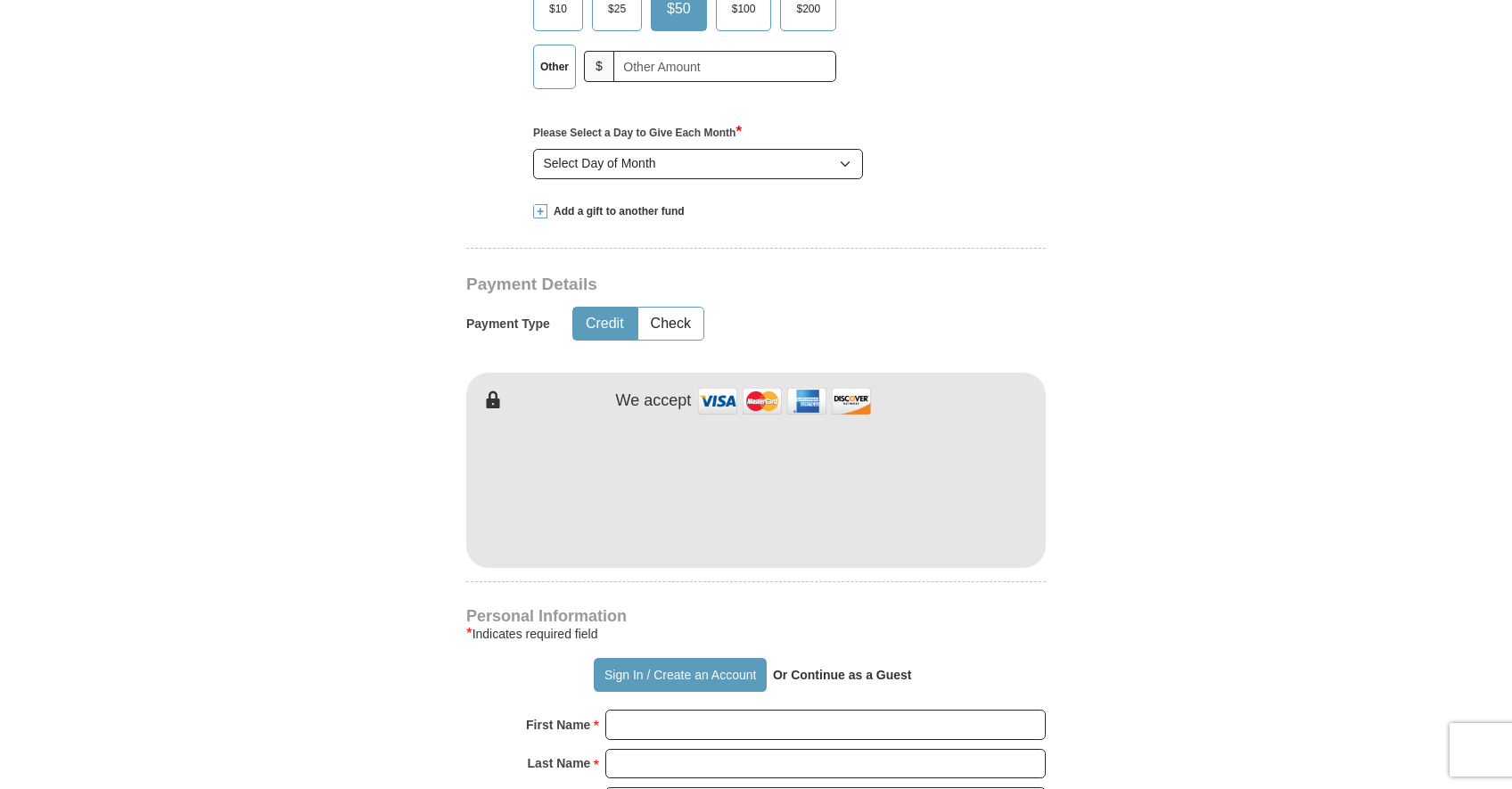
scroll to position [803, 0]
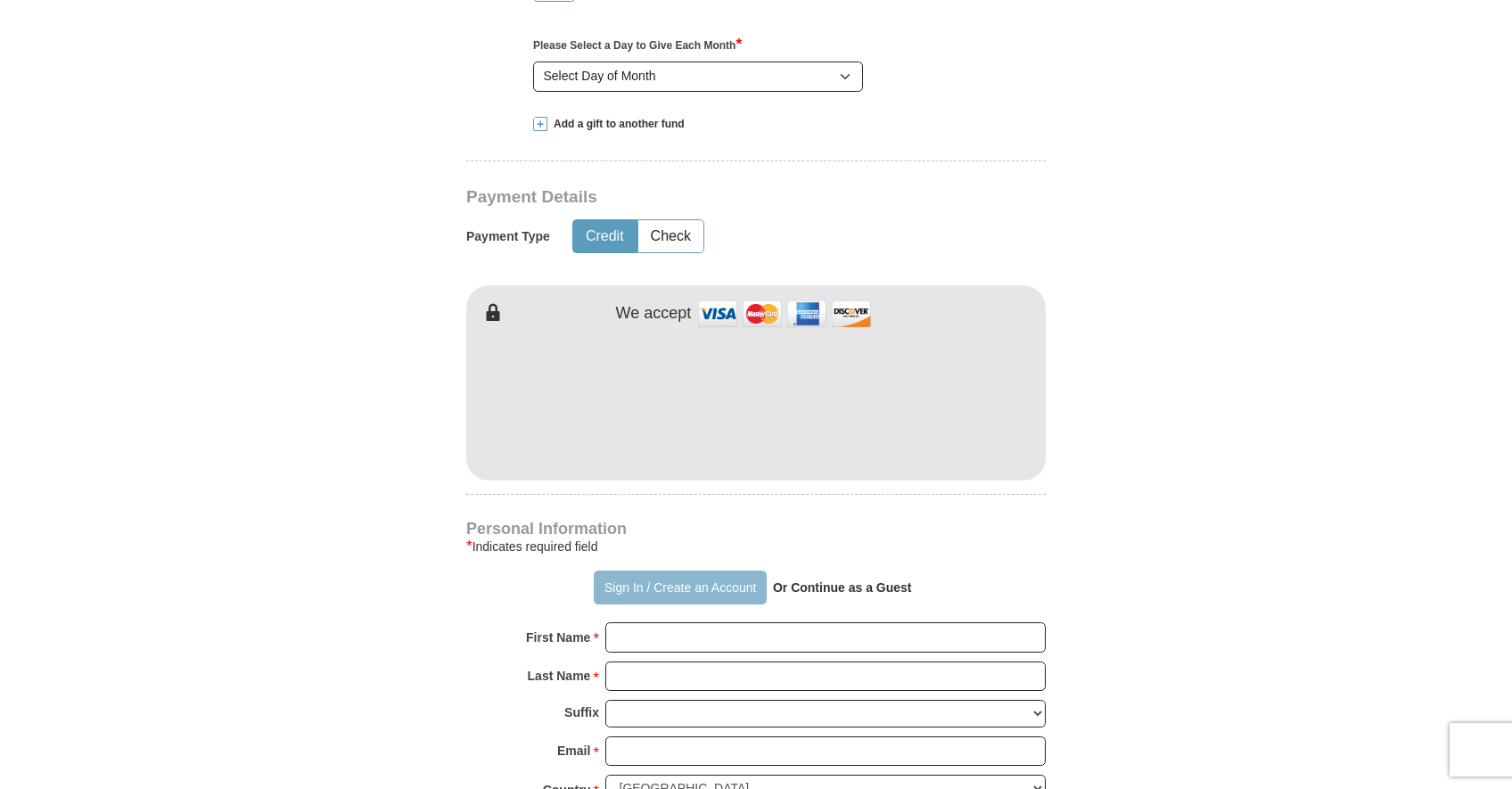
click at [652, 580] on button "Sign In / Create an Account" at bounding box center [679, 587] width 172 height 34
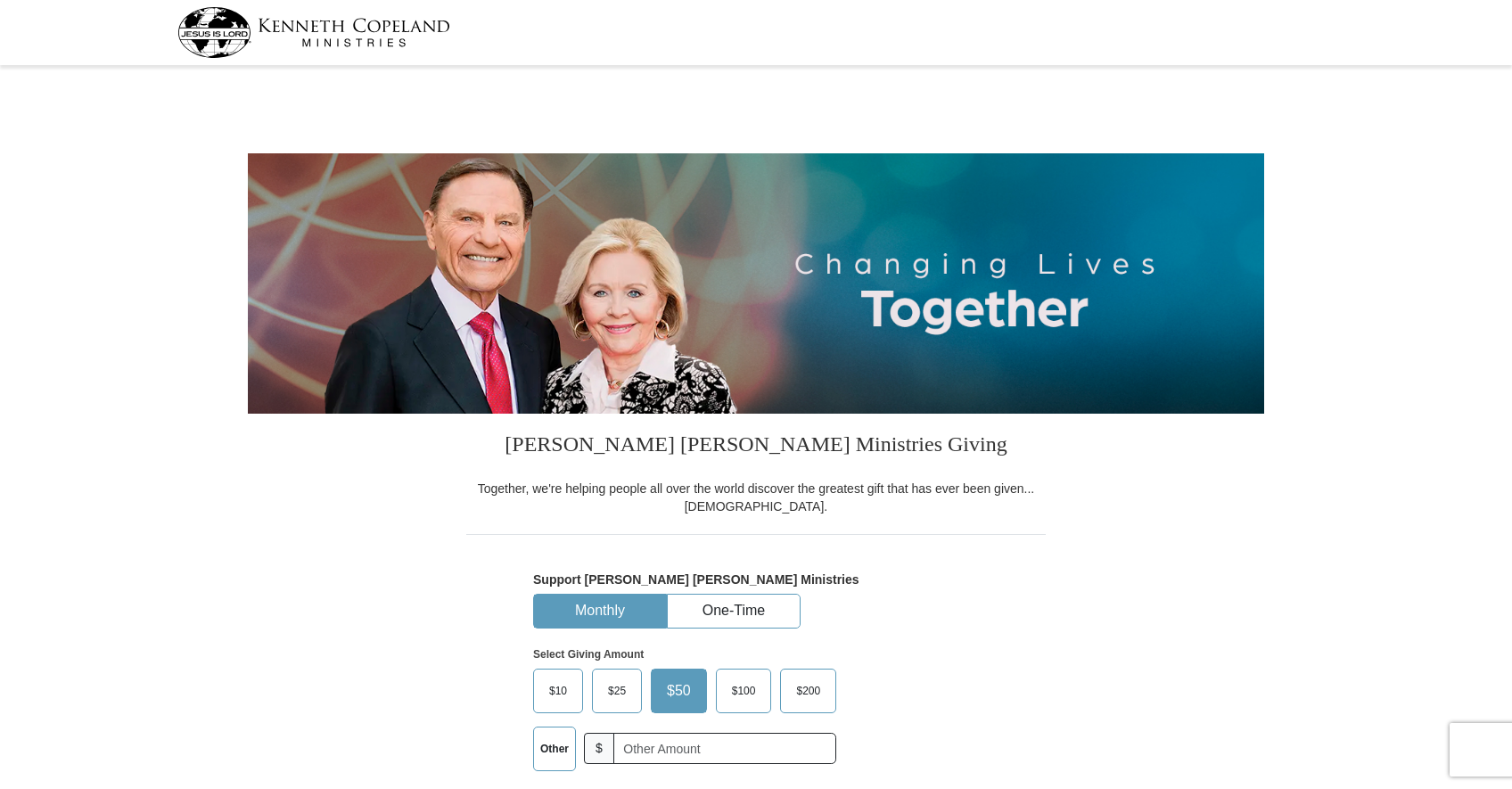
select select "TX"
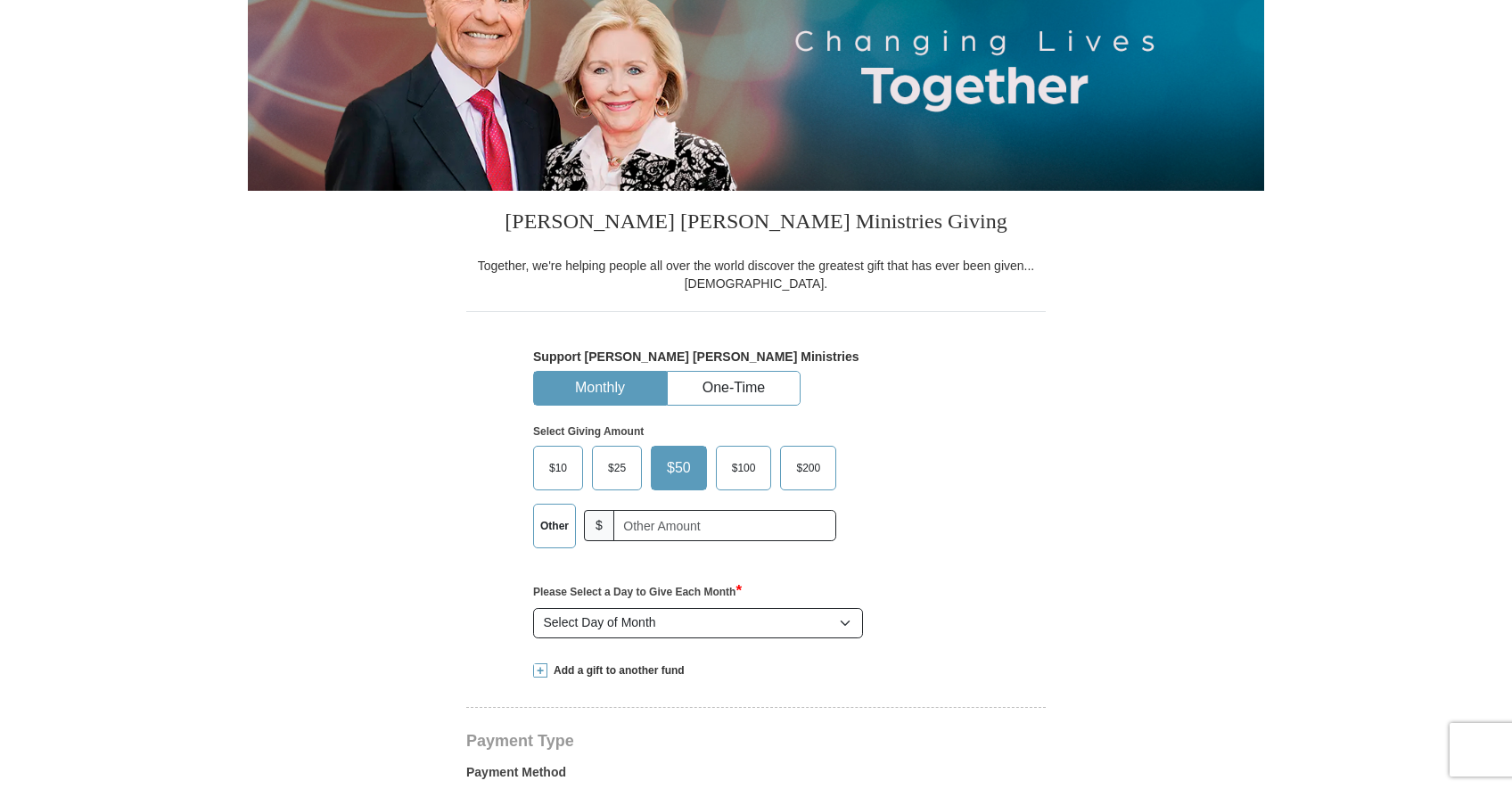
scroll to position [268, 0]
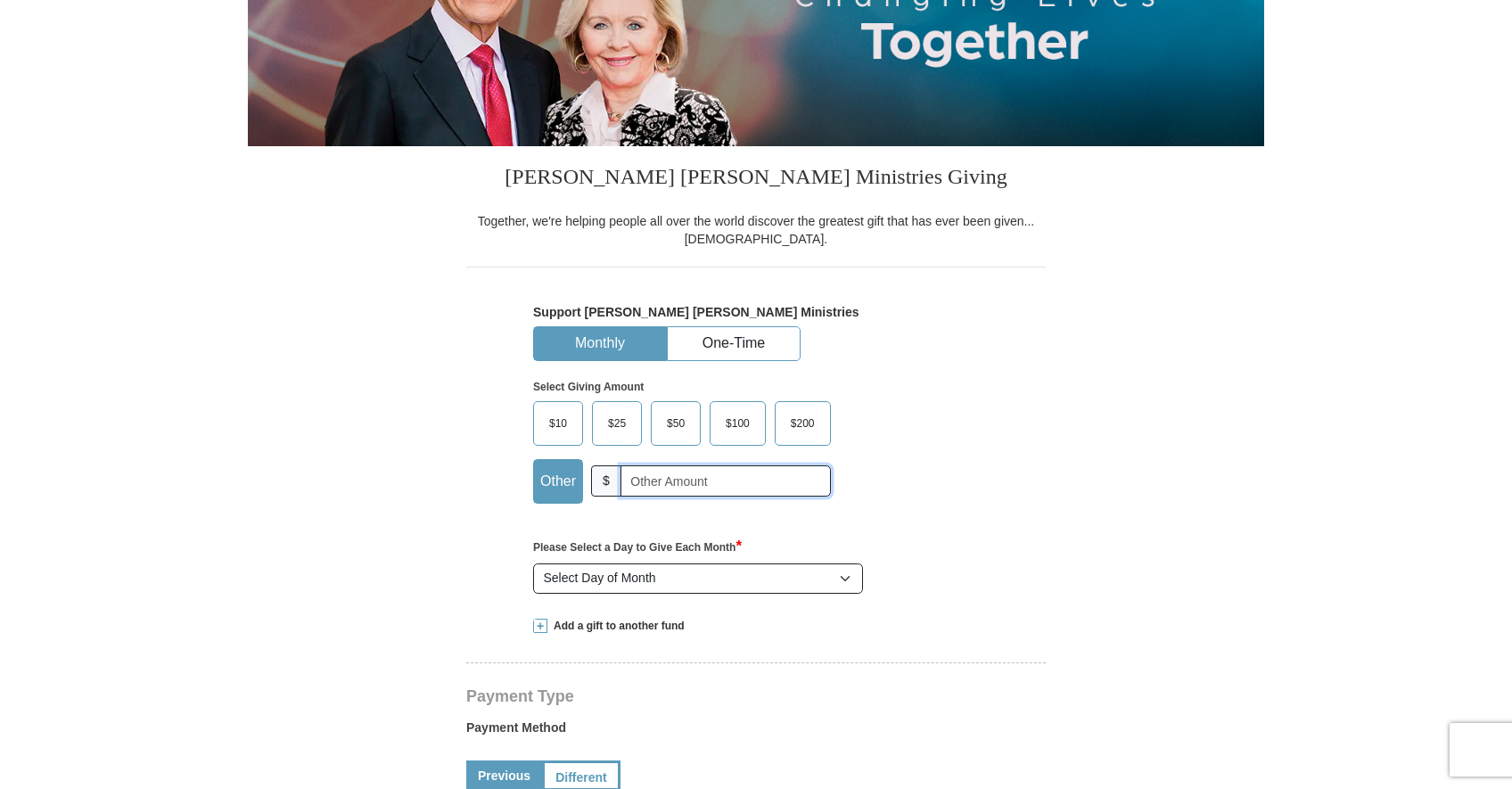
click at [660, 486] on input "text" at bounding box center [725, 480] width 211 height 31
type input "5.00"
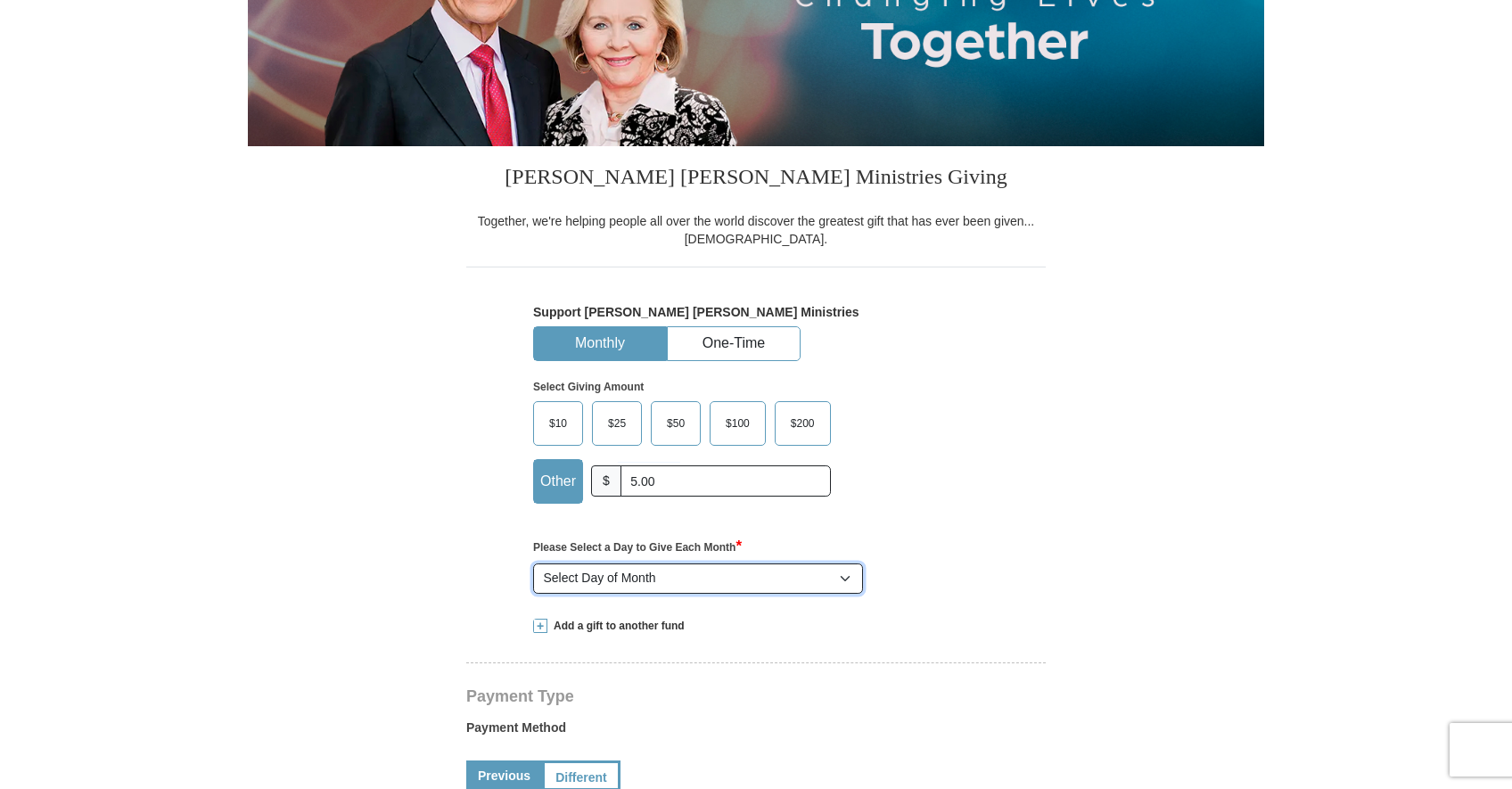
click at [728, 570] on select "Select Day of Month 1 2 3 4 5 6 7 8 9 10 11 12 13 14 15 16 17 18 19 20 21 22 23…" at bounding box center [698, 578] width 330 height 30
click at [691, 576] on select "Select Day of Month 1 2 3 4 5 6 7 8 9 10 11 12 13 14 15 16 17 18 19 20 21 22 23…" at bounding box center [698, 578] width 330 height 30
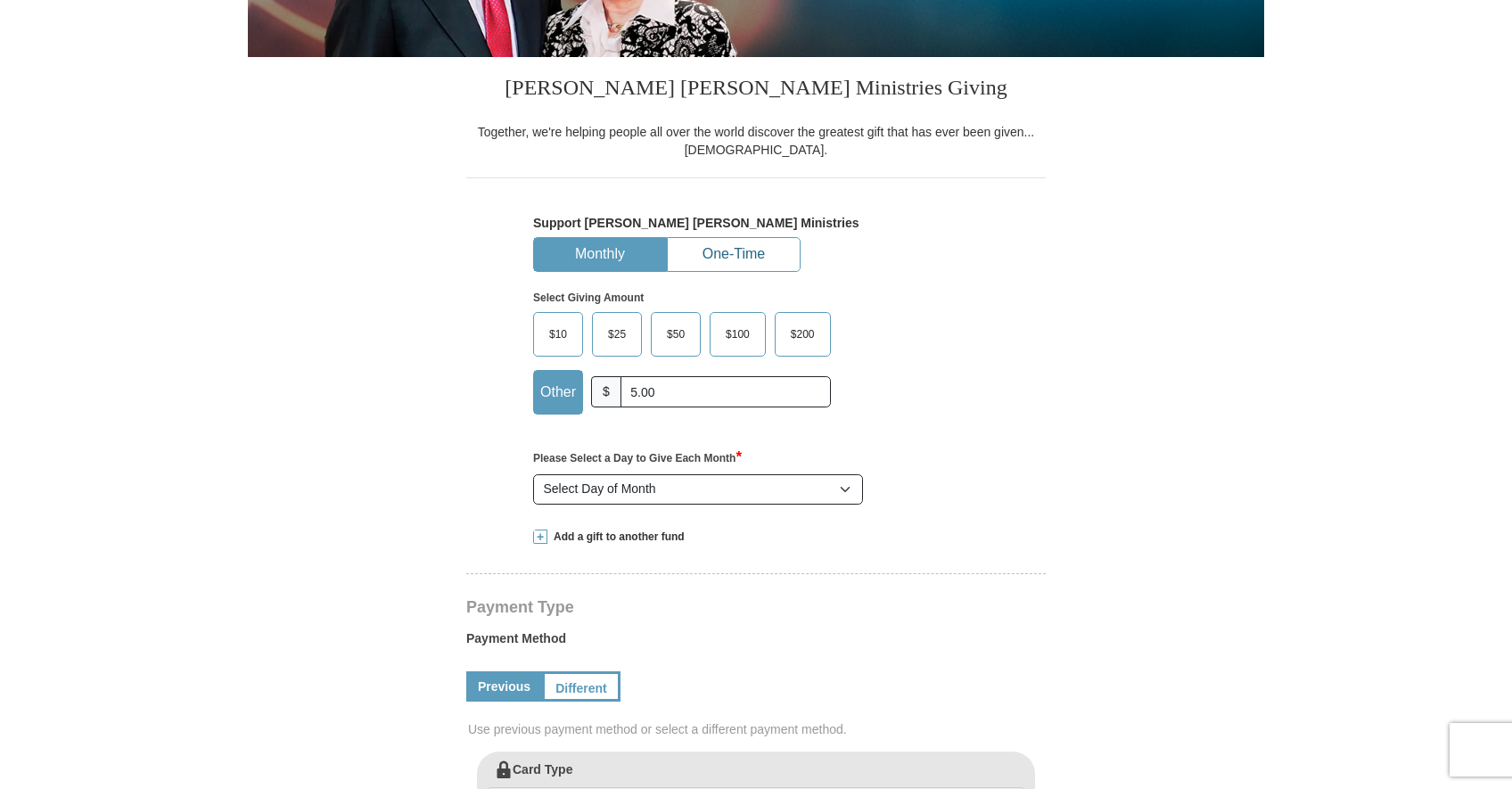
click at [741, 243] on button "One-Time" at bounding box center [734, 254] width 132 height 33
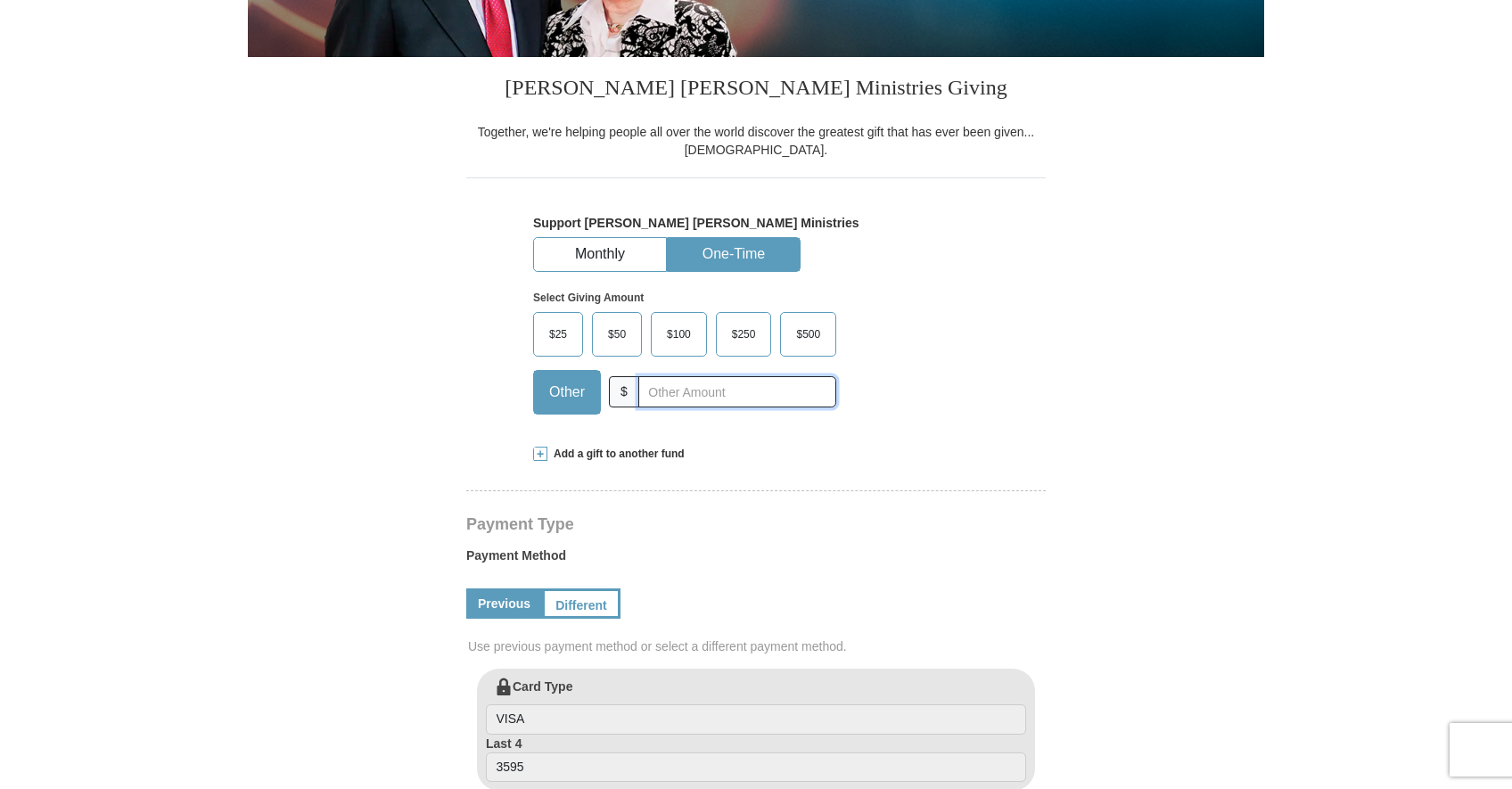
click at [695, 391] on input "text" at bounding box center [738, 392] width 198 height 31
type input "5.00"
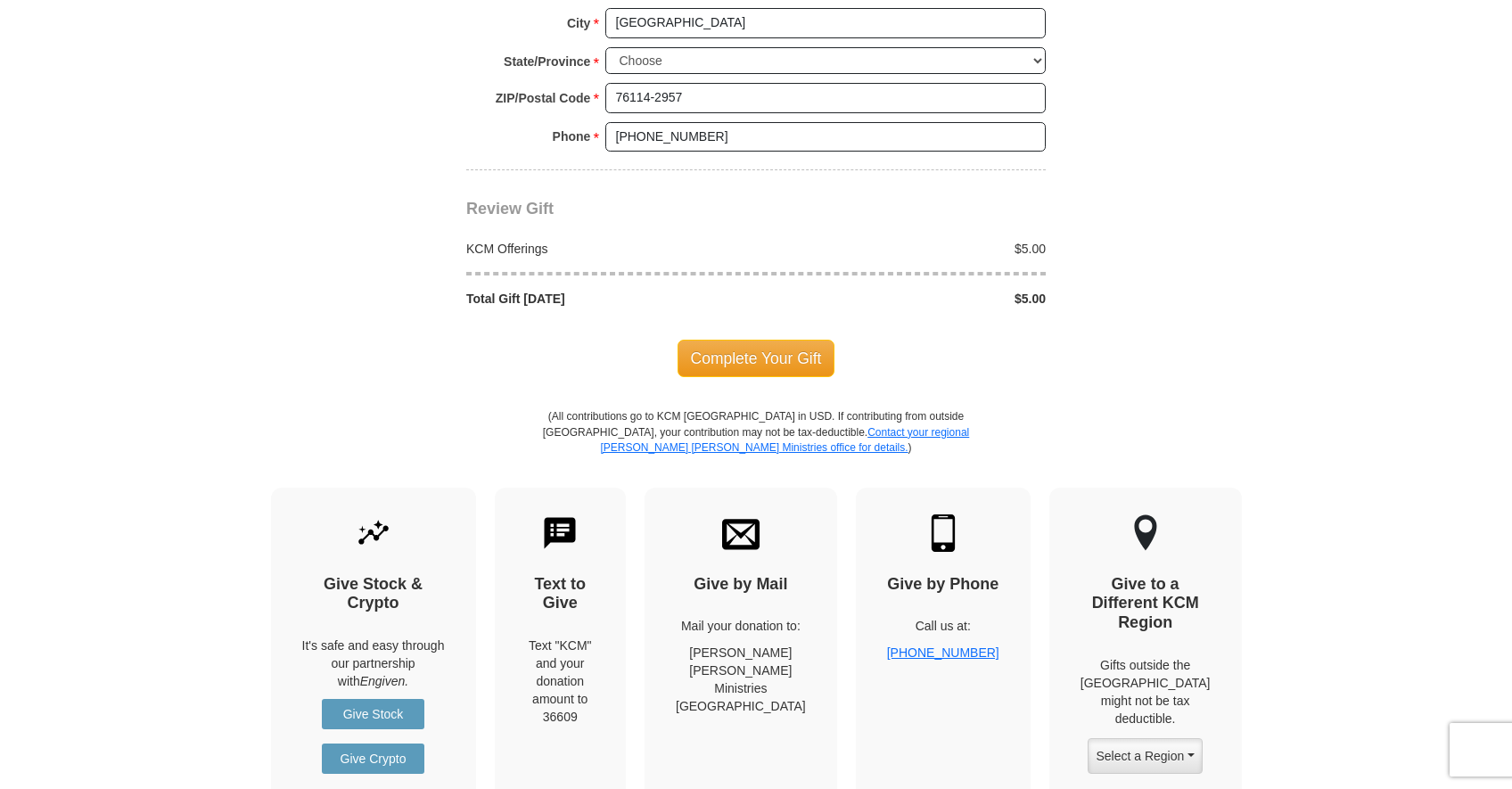
scroll to position [1516, 0]
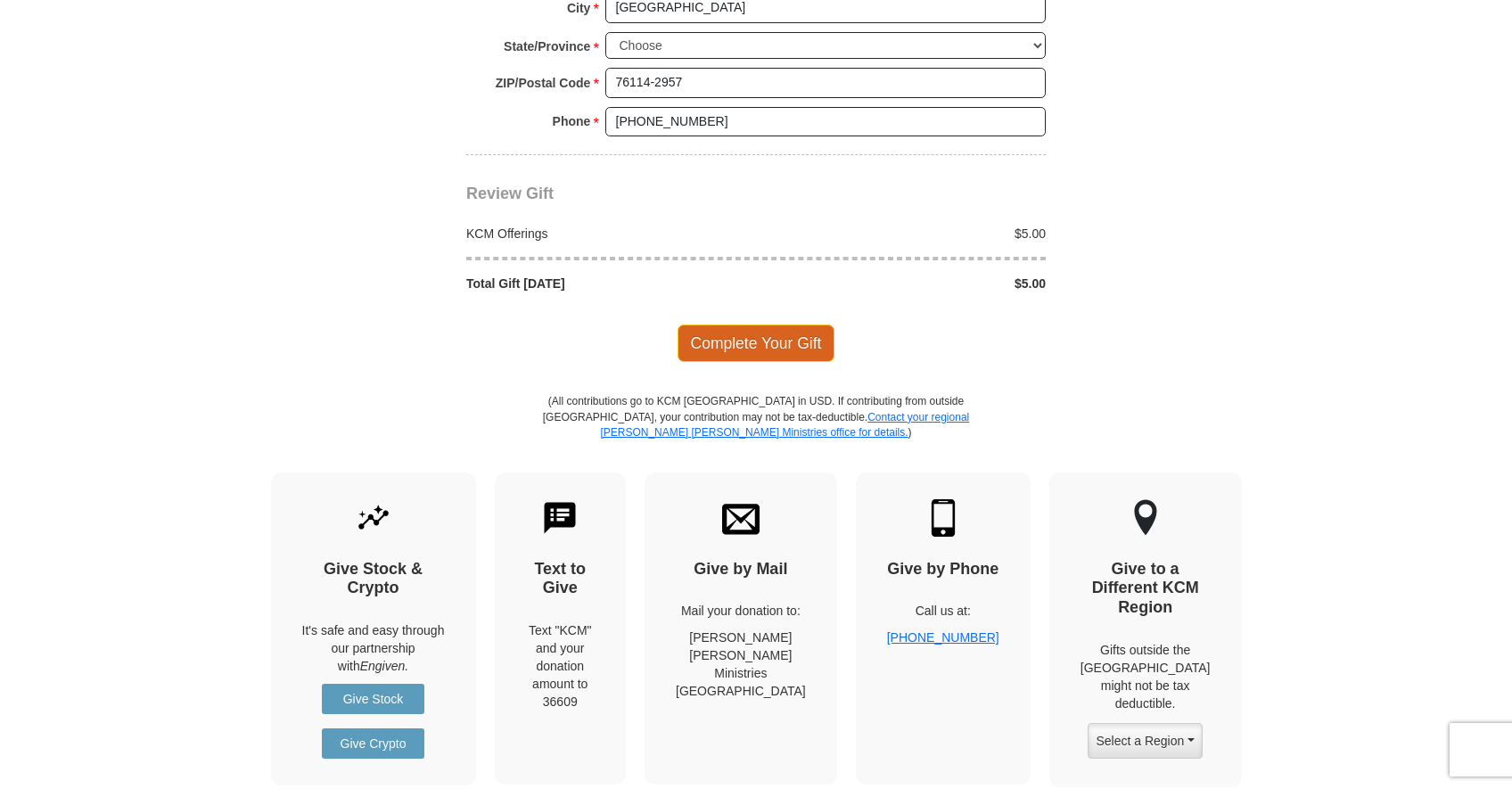
click at [742, 324] on span "Complete Your Gift" at bounding box center [756, 343] width 158 height 38
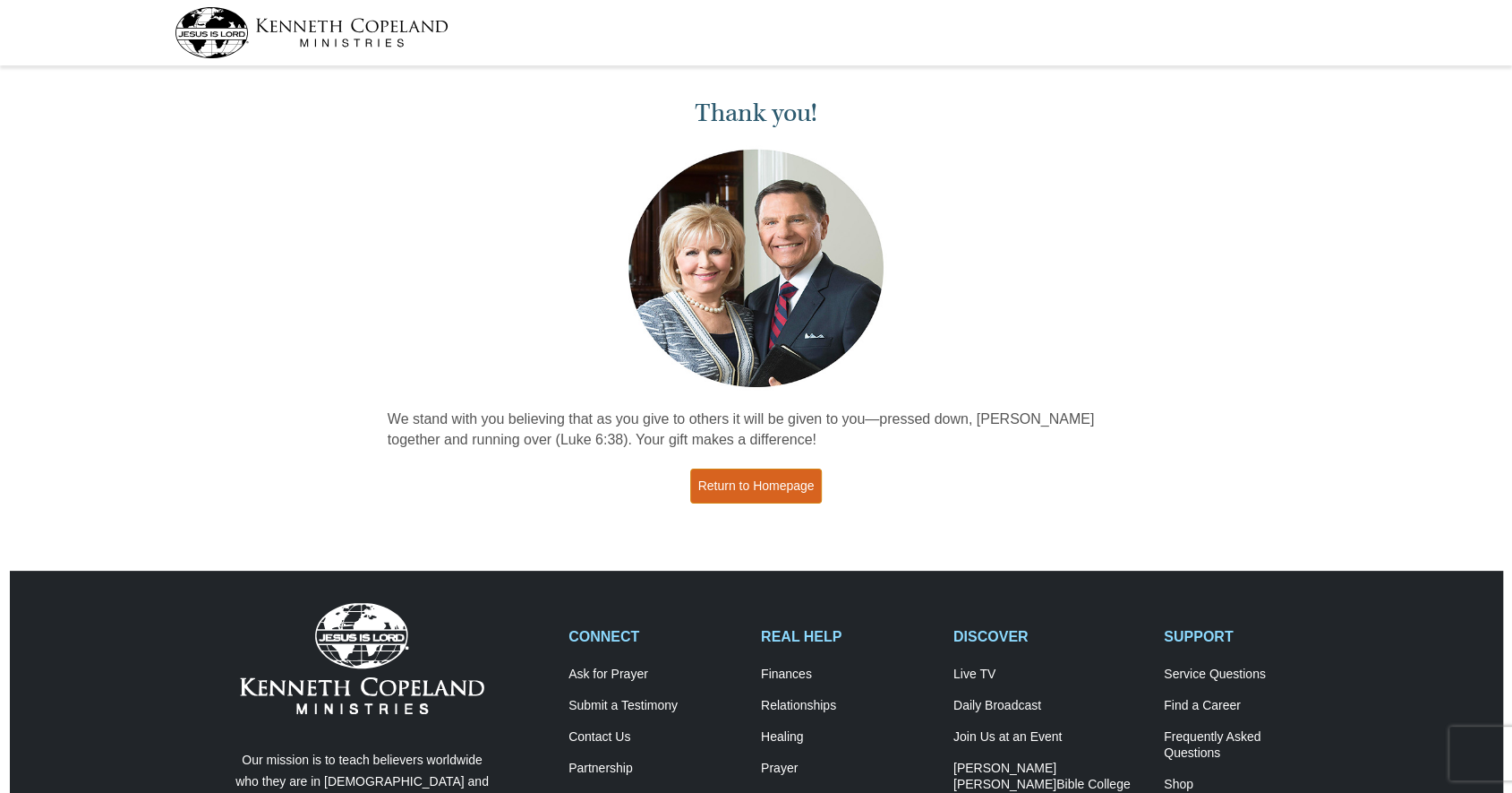
click at [790, 479] on link "Return to Homepage" at bounding box center [756, 486] width 133 height 35
